Goal: Information Seeking & Learning: Learn about a topic

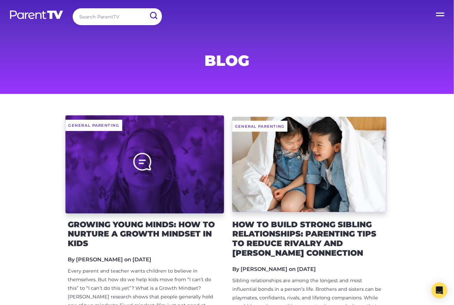
click at [183, 162] on div at bounding box center [144, 164] width 159 height 98
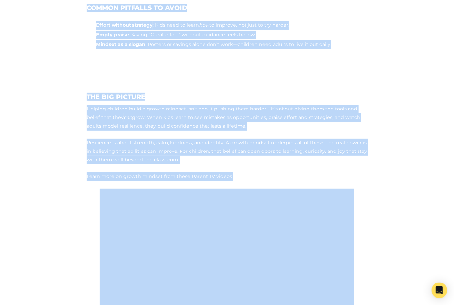
scroll to position [880, 0]
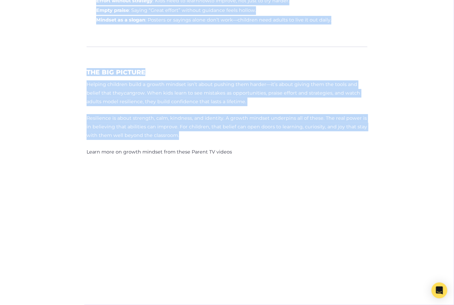
drag, startPoint x: 87, startPoint y: 19, endPoint x: 207, endPoint y: 136, distance: 167.1
click at [207, 136] on div "Growing Young Minds: How to Nurture a Growth Mindset in Kids Categories: Genera…" at bounding box center [227, 165] width 281 height 1543
copy div "Loremip Dolor Sitam: Con ad Elitsed d Eiusmo Tempori ut Labo Etdolorema: Aliqua…"
